Goal: Transaction & Acquisition: Book appointment/travel/reservation

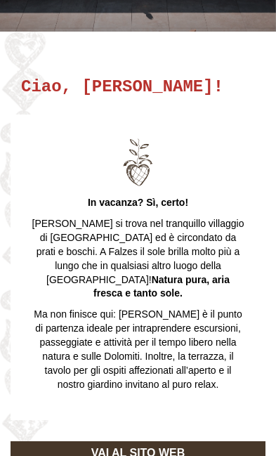
scroll to position [117, 0]
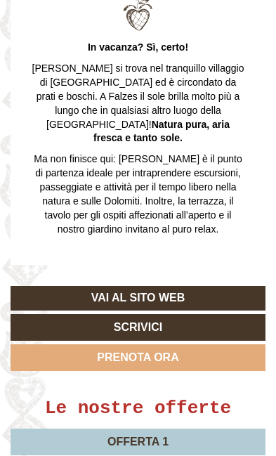
scroll to position [292, 0]
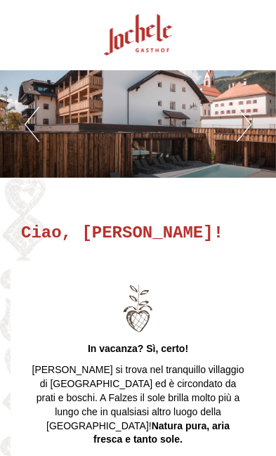
scroll to position [3279, 0]
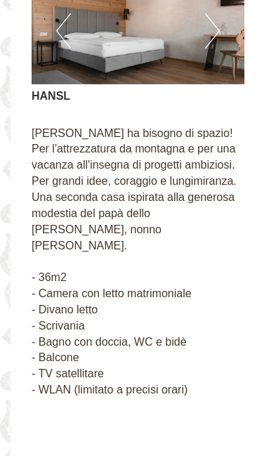
scroll to position [2103, 0]
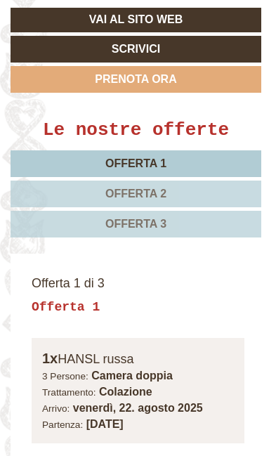
scroll to position [612, 0]
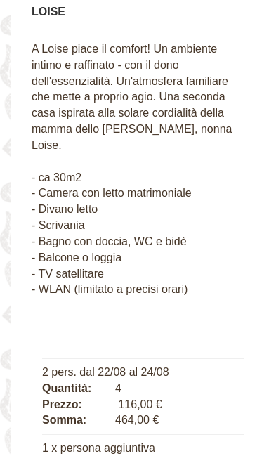
scroll to position [3417, 0]
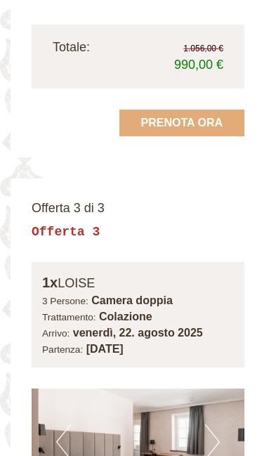
scroll to position [2932, 0]
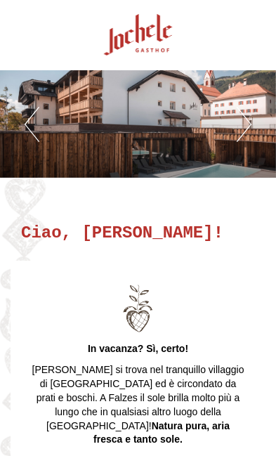
click at [189, 363] on p "Lo Jochele si trova nel tranquillo villaggio di Falzes ed è circondato da prati…" at bounding box center [138, 405] width 213 height 84
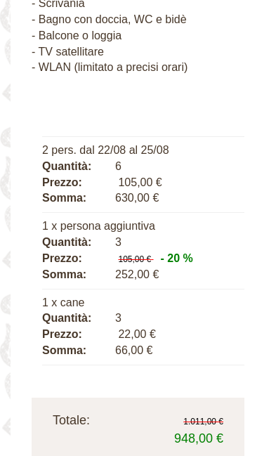
scroll to position [3649, 0]
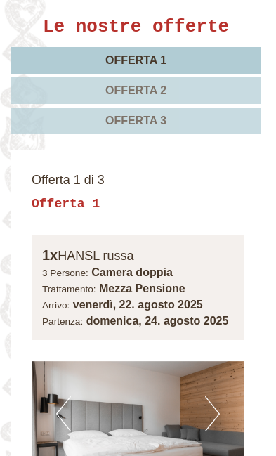
scroll to position [691, 0]
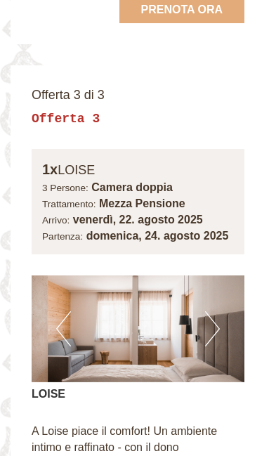
click at [218, 311] on button "Next" at bounding box center [212, 328] width 15 height 35
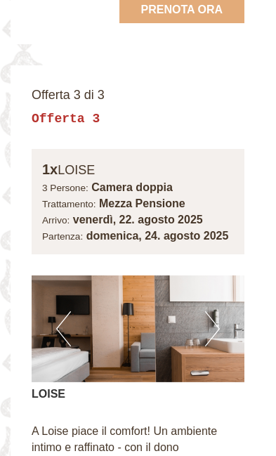
scroll to position [3045, 0]
click at [226, 275] on img at bounding box center [138, 328] width 213 height 107
click at [214, 311] on button "Next" at bounding box center [212, 328] width 15 height 35
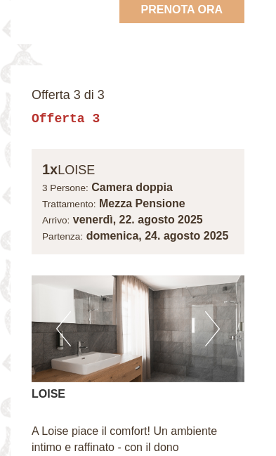
click at [216, 311] on button "Next" at bounding box center [212, 328] width 15 height 35
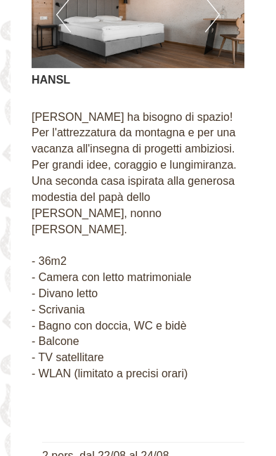
scroll to position [2221, 0]
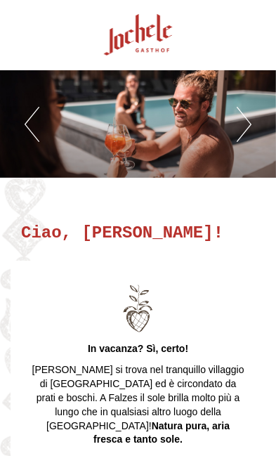
click at [263, 306] on div "In vacanza? Sì, certo! Lo Jochele si trova nel tranquillo villaggio di Falzes e…" at bounding box center [138, 414] width 255 height 306
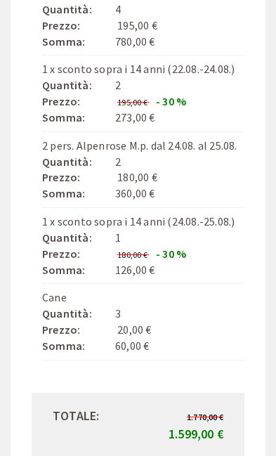
scroll to position [2426, 0]
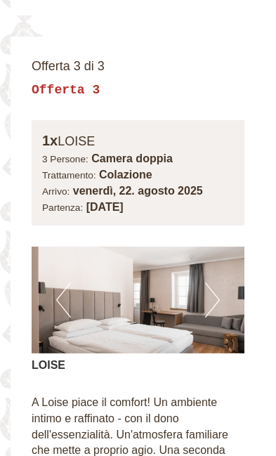
scroll to position [3074, 0]
click at [212, 282] on button "Next" at bounding box center [212, 299] width 15 height 35
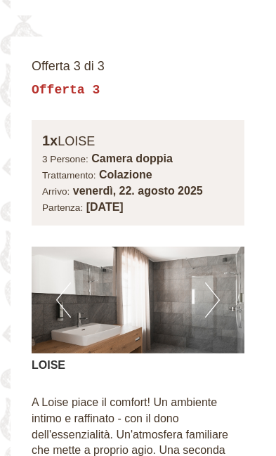
click at [211, 282] on button "Next" at bounding box center [212, 299] width 15 height 35
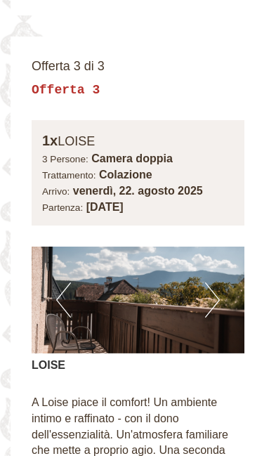
click at [212, 282] on button "Next" at bounding box center [212, 299] width 15 height 35
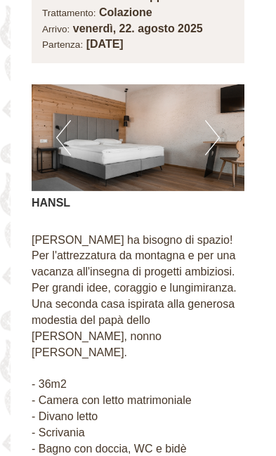
scroll to position [2129, 0]
